Goal: Find specific fact: Find specific fact

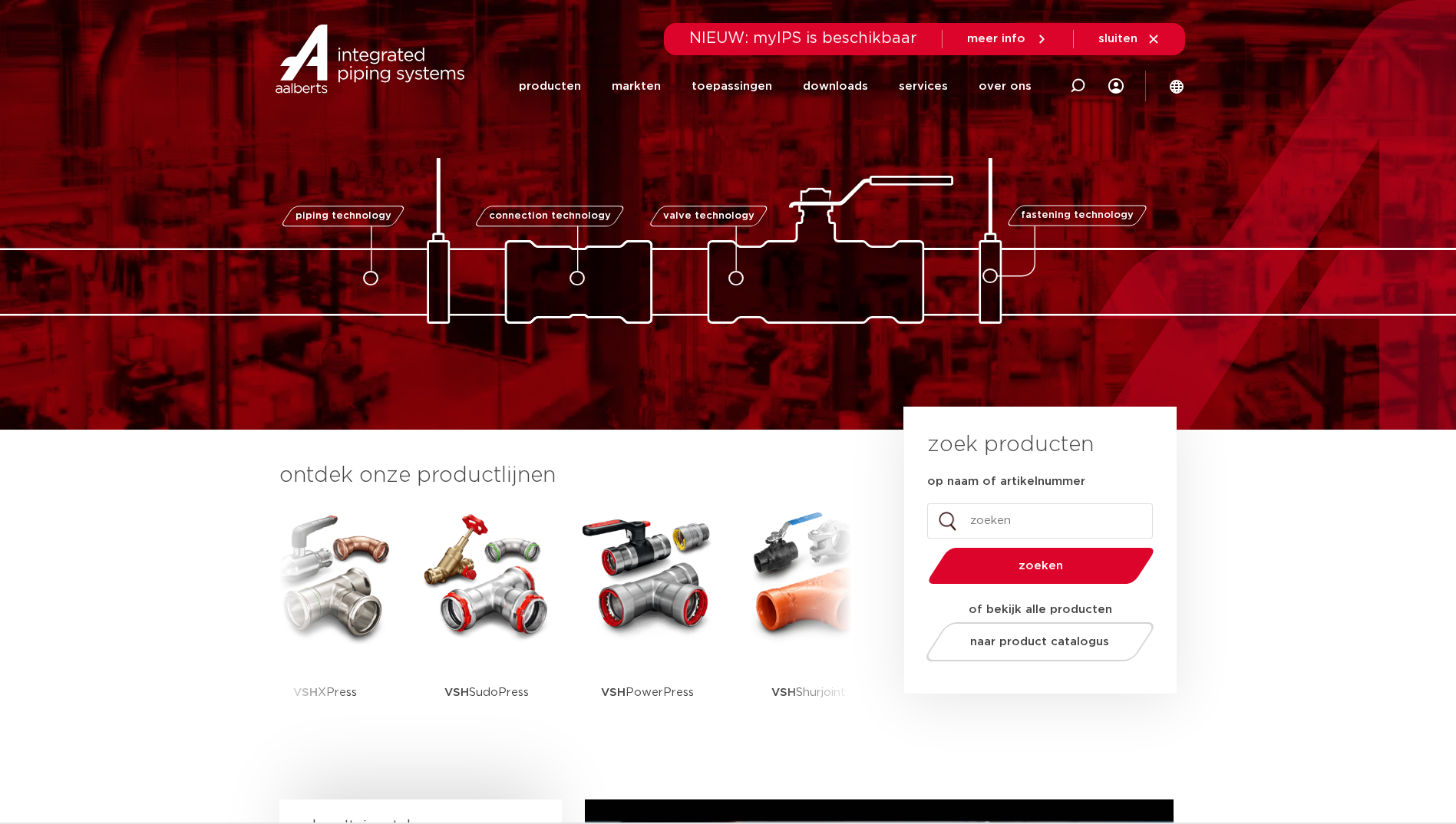
click at [1077, 82] on icon at bounding box center [1078, 86] width 15 height 15
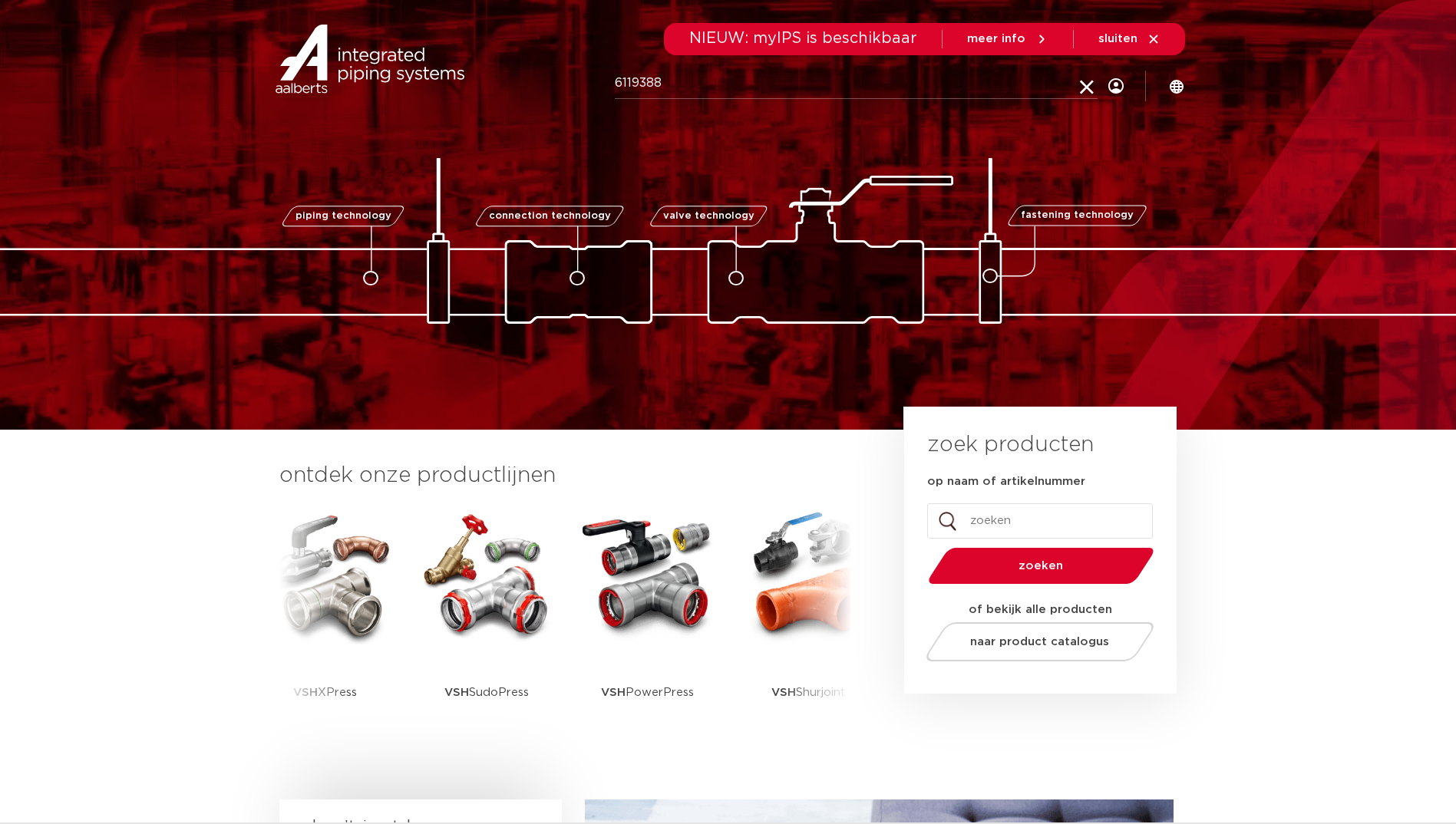
type input "6119388"
click button "Zoeken" at bounding box center [0, 0] width 0 height 0
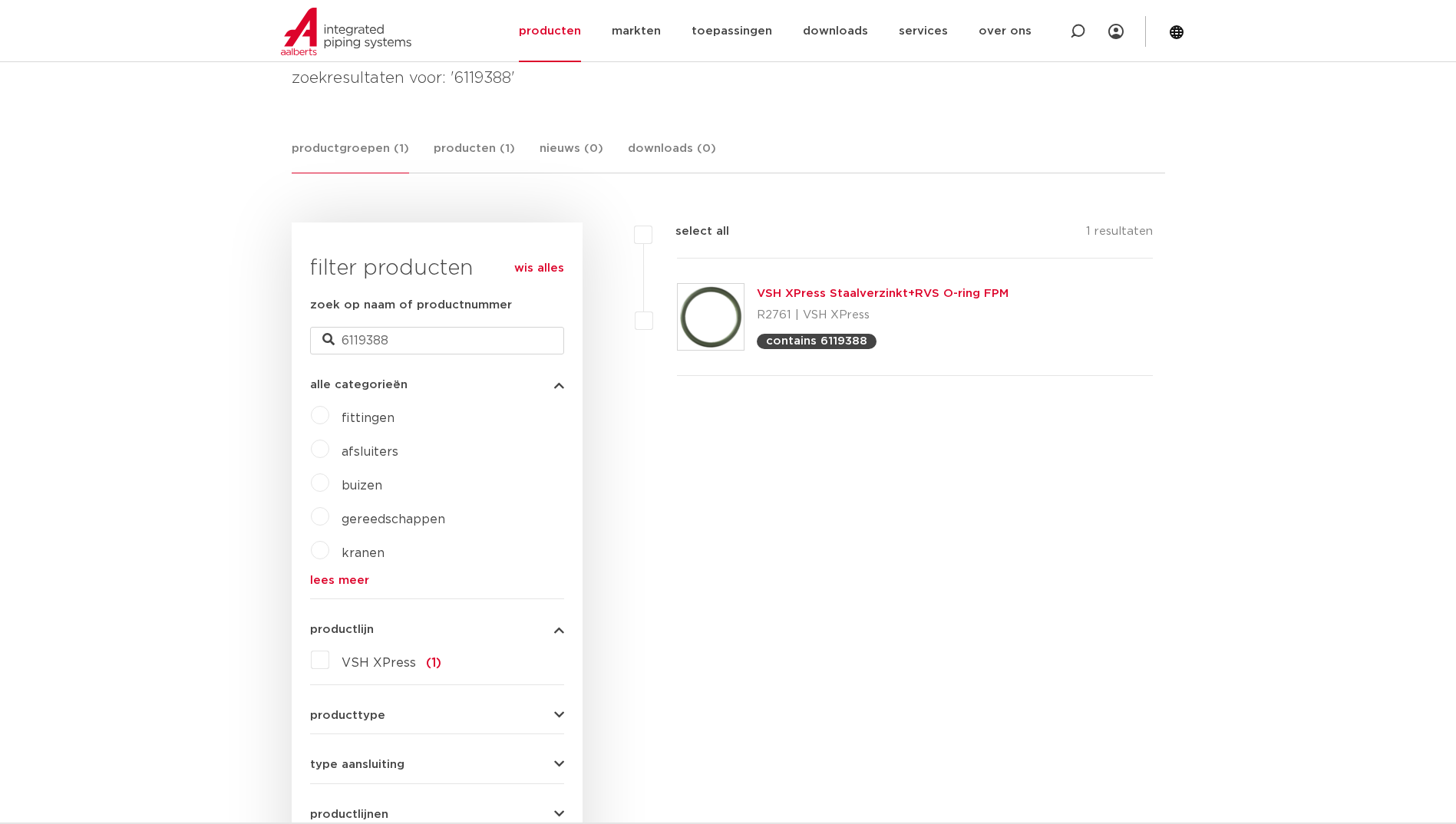
click at [851, 292] on link "VSH XPress Staalverzinkt+RVS O-ring FPM" at bounding box center [882, 293] width 252 height 11
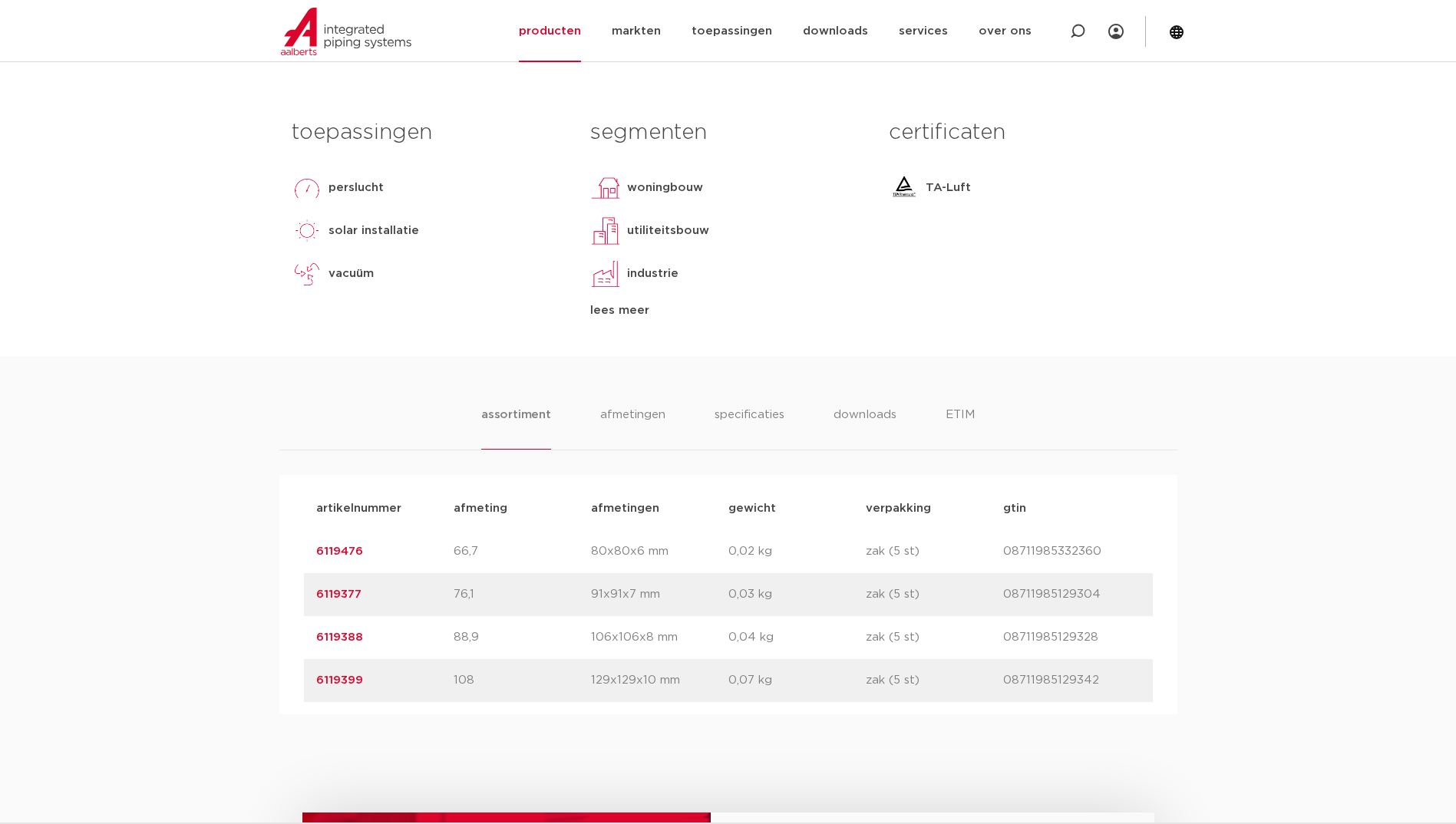
scroll to position [691, 0]
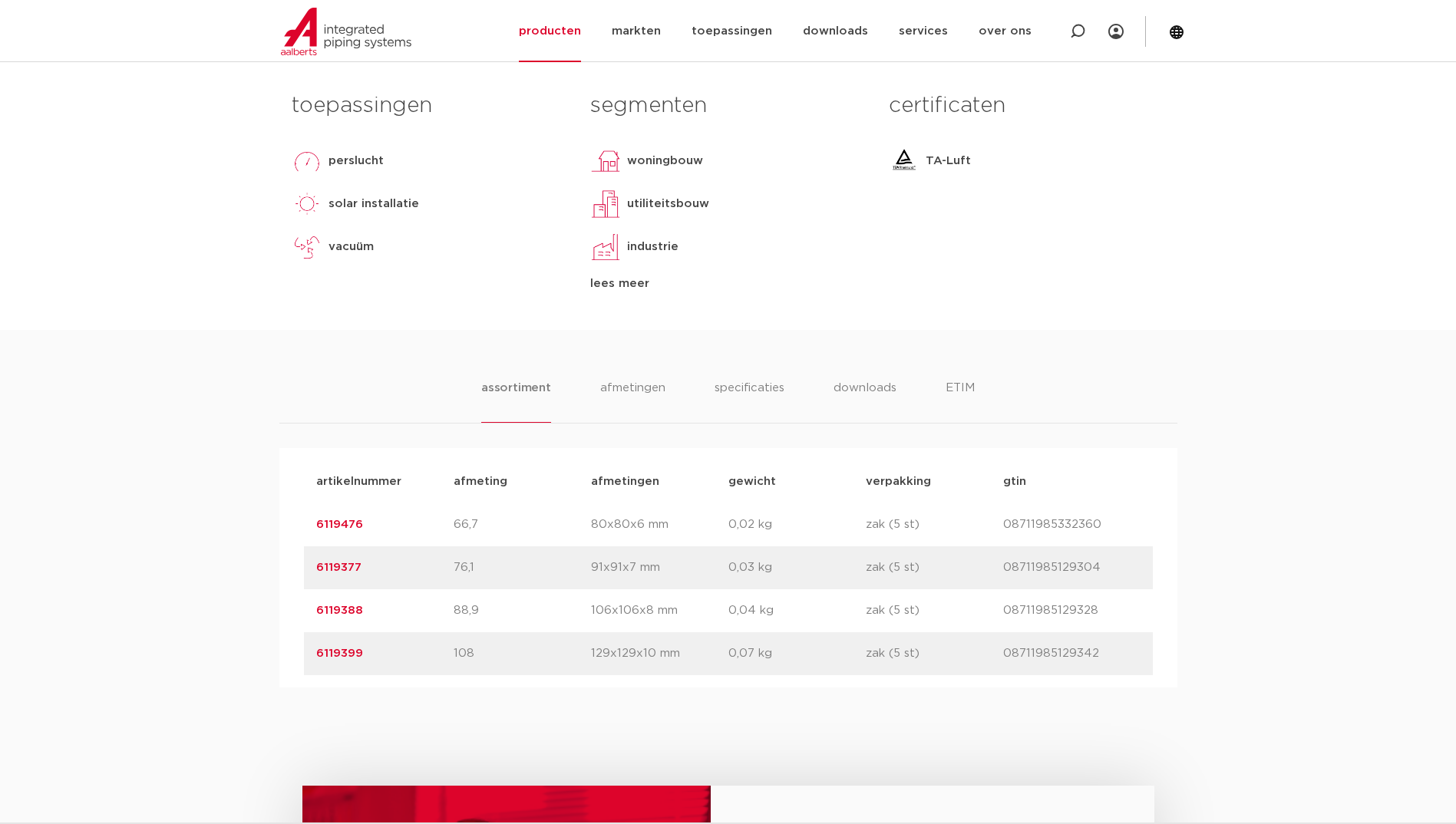
click at [364, 620] on p "6119388" at bounding box center [384, 610] width 137 height 18
